Goal: Transaction & Acquisition: Purchase product/service

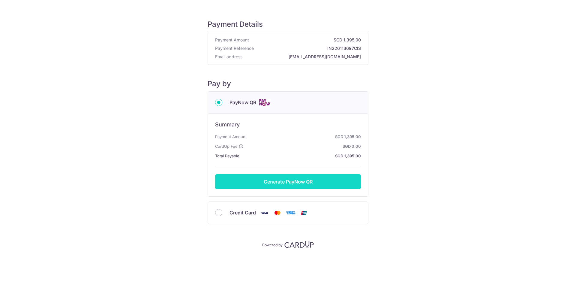
click at [280, 182] on button "Generate PayNow QR" at bounding box center [288, 181] width 146 height 15
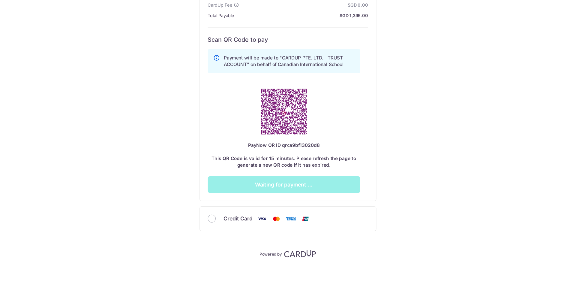
scroll to position [116, 0]
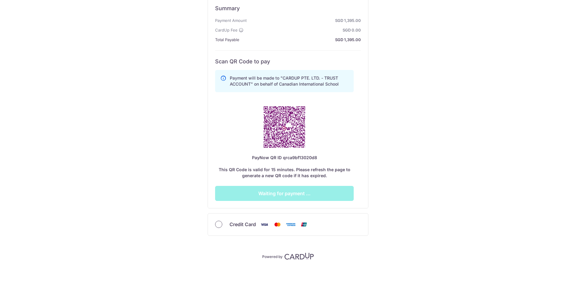
click at [219, 225] on input "Credit Card" at bounding box center [218, 223] width 7 height 7
radio input "true"
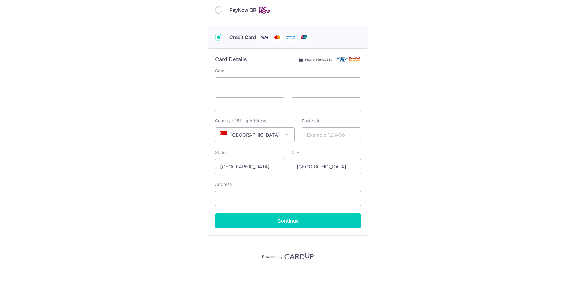
scroll to position [92, 0]
click at [309, 135] on input "Postcode" at bounding box center [331, 134] width 59 height 15
type input "268820"
click at [239, 199] on input "Address" at bounding box center [288, 198] width 146 height 15
type input "#07-01 - [STREET_ADDRESS][PERSON_NAME]"
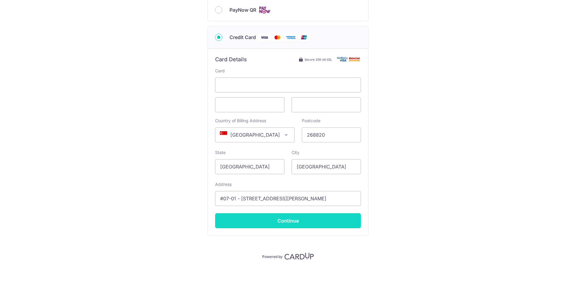
click at [284, 220] on input "Continue" at bounding box center [288, 220] width 146 height 15
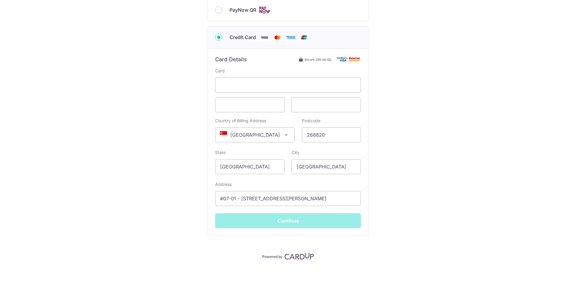
type input "**** 6409"
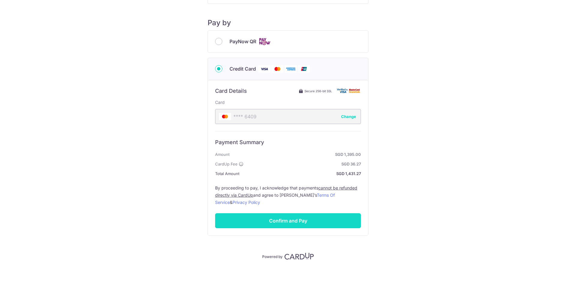
click at [277, 219] on input "Confirm and Pay" at bounding box center [288, 220] width 146 height 15
